Goal: Transaction & Acquisition: Book appointment/travel/reservation

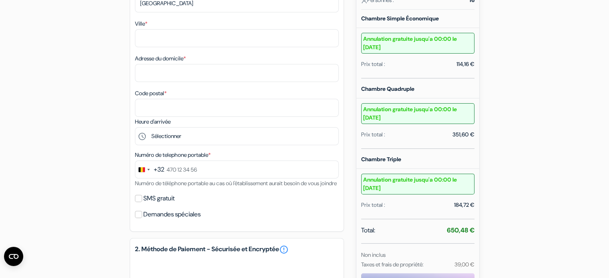
scroll to position [225, 0]
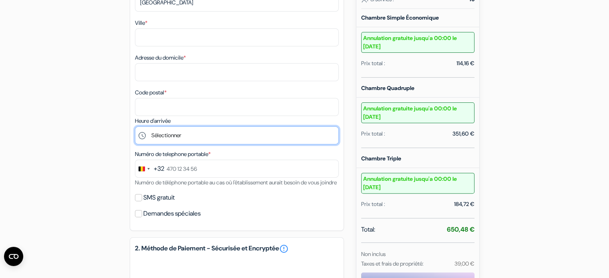
click at [178, 136] on select "Sélectionner 16:00 17:00 18:00 19:00 20:00 21:00 22:00" at bounding box center [237, 135] width 204 height 18
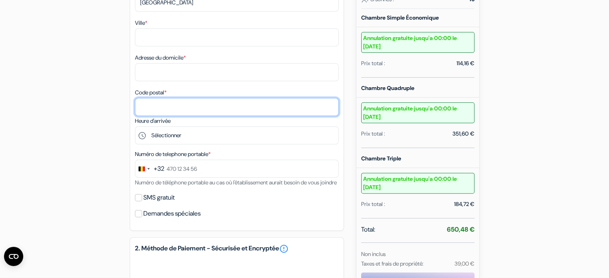
click at [187, 114] on input "Code postal *" at bounding box center [237, 107] width 204 height 18
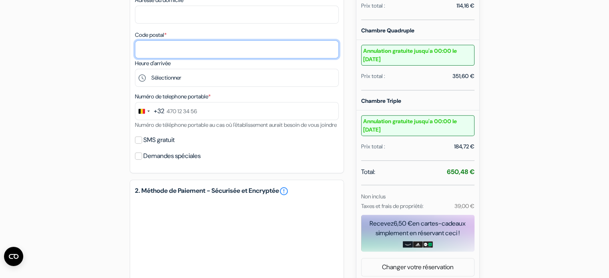
scroll to position [284, 0]
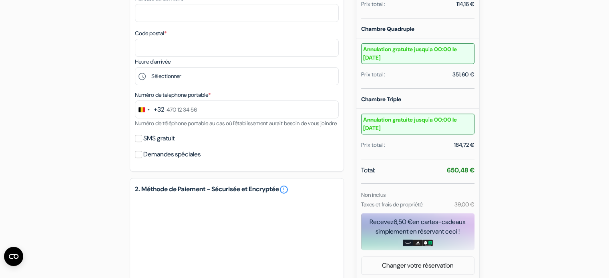
click at [92, 163] on div "add_box Auberge [GEOGRAPHIC_DATA] [STREET_ADDRESS][PERSON_NAME] Détails de l'ét…" at bounding box center [304, 84] width 528 height 591
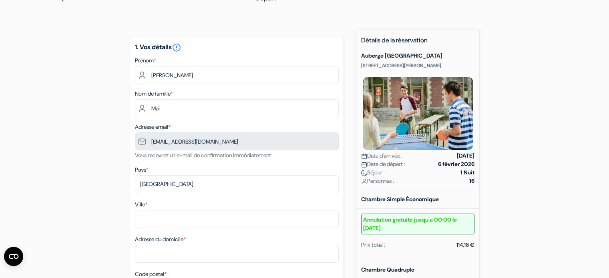
scroll to position [0, 0]
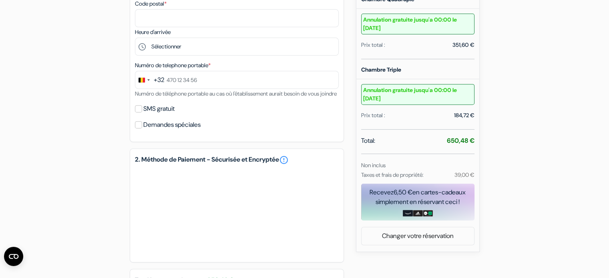
scroll to position [314, 0]
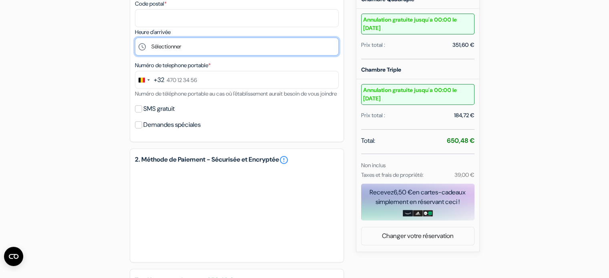
click at [192, 47] on select "Sélectionner 16:00 17:00 18:00 19:00 20:00 21:00 22:00" at bounding box center [237, 47] width 204 height 18
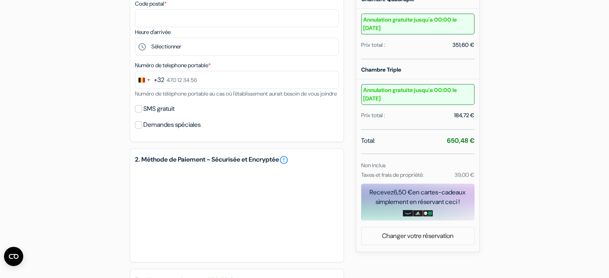
click at [89, 59] on div "add_box Auberge [GEOGRAPHIC_DATA] [STREET_ADDRESS][PERSON_NAME] Détails de l'ét…" at bounding box center [304, 54] width 528 height 591
